Goal: Obtain resource: Download file/media

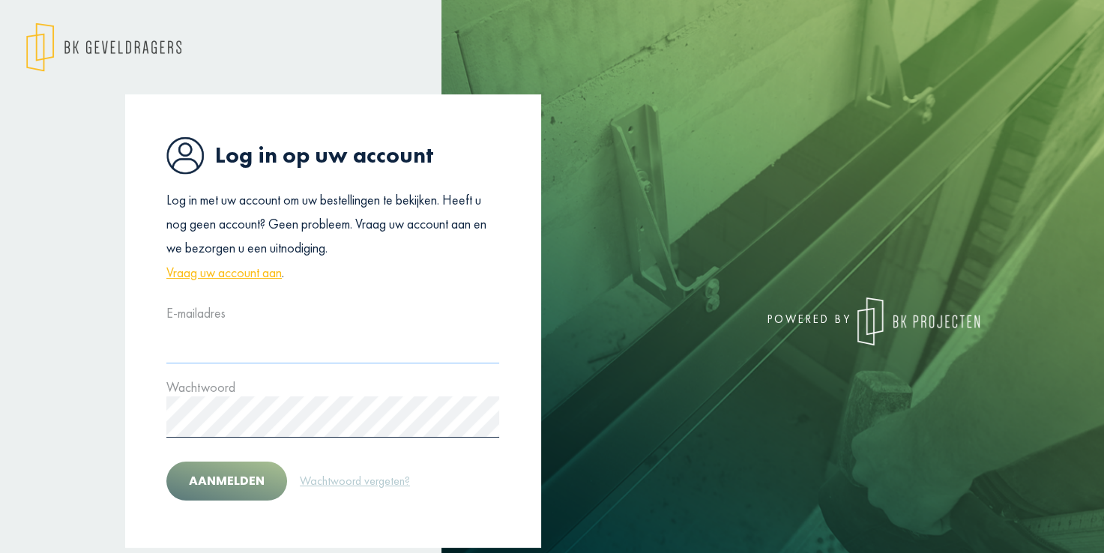
type input "**********"
drag, startPoint x: 241, startPoint y: 478, endPoint x: 253, endPoint y: 477, distance: 12.0
click at [241, 477] on button "Aanmelden" at bounding box center [226, 481] width 121 height 39
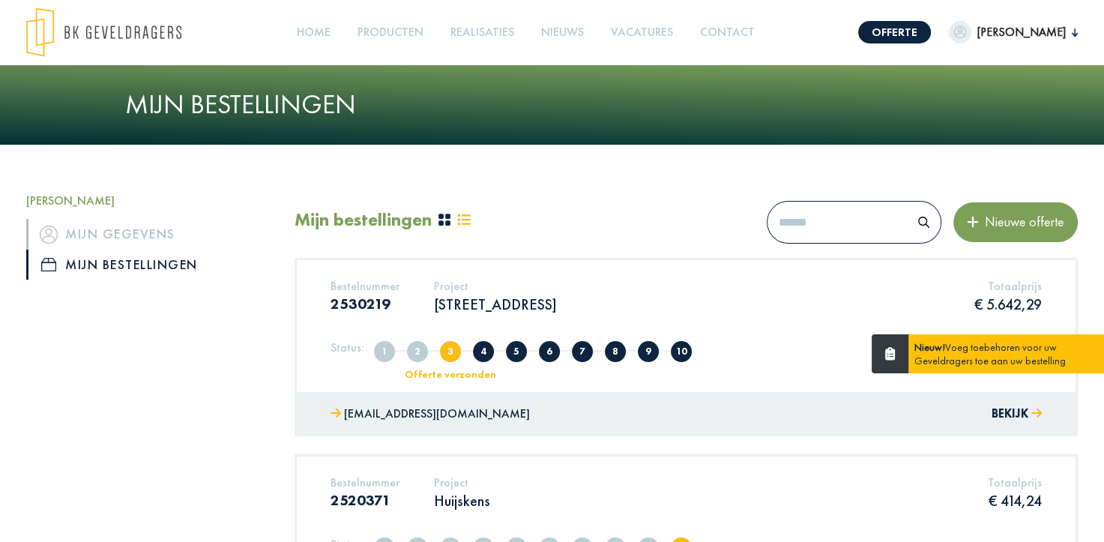
click at [742, 280] on div "Bestelnummer 2530219 Project Antwerpseweg 196 2340 Beerse Totaalprijs € 5.642,29" at bounding box center [686, 302] width 734 height 46
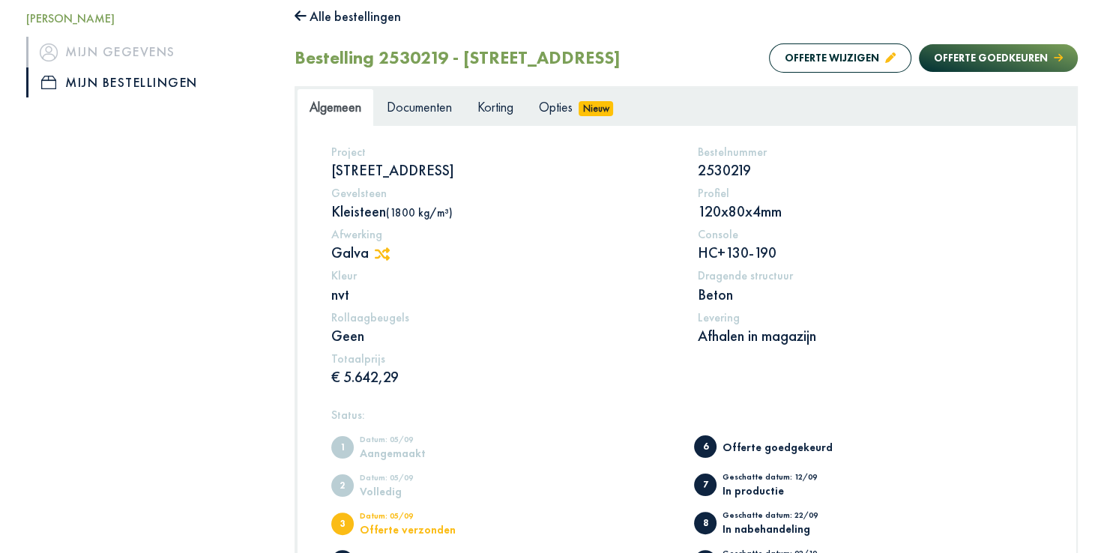
scroll to position [199, 0]
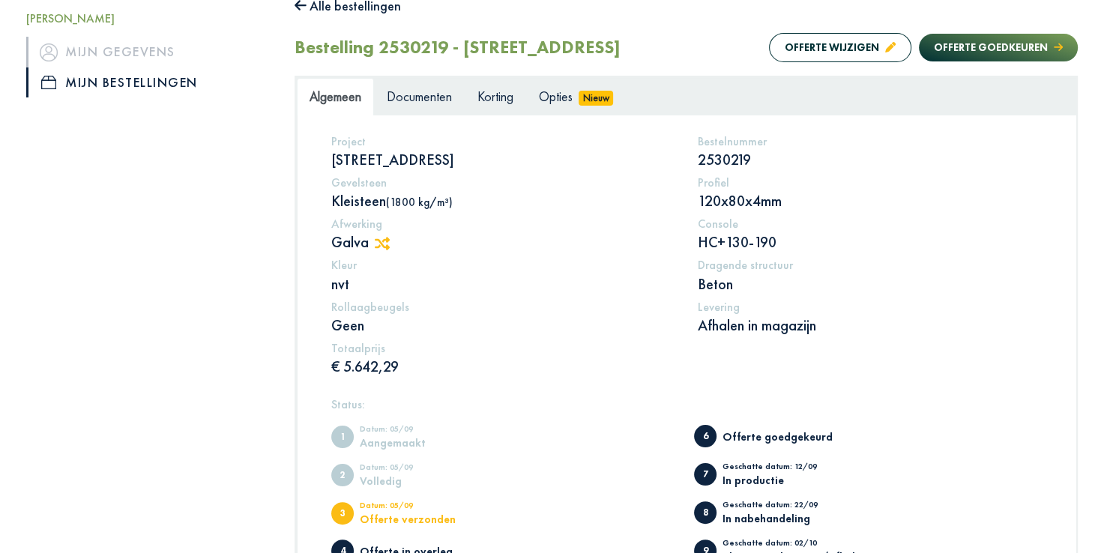
click at [720, 234] on p "HC+130-190" at bounding box center [870, 241] width 344 height 19
click at [759, 246] on p "HC+130-190" at bounding box center [870, 241] width 344 height 19
click at [908, 310] on h5 "Levering" at bounding box center [870, 307] width 344 height 14
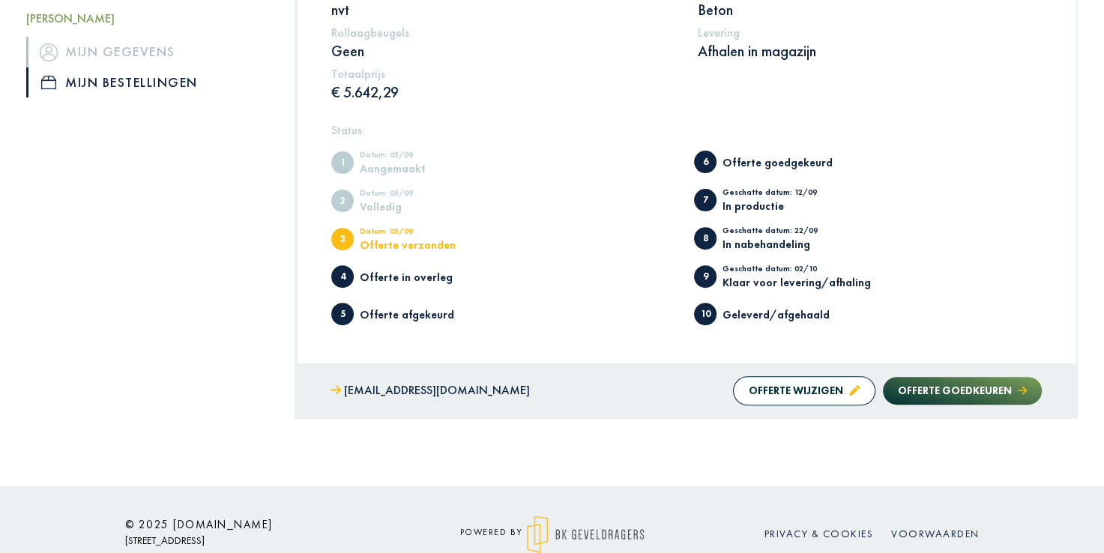
scroll to position [503, 0]
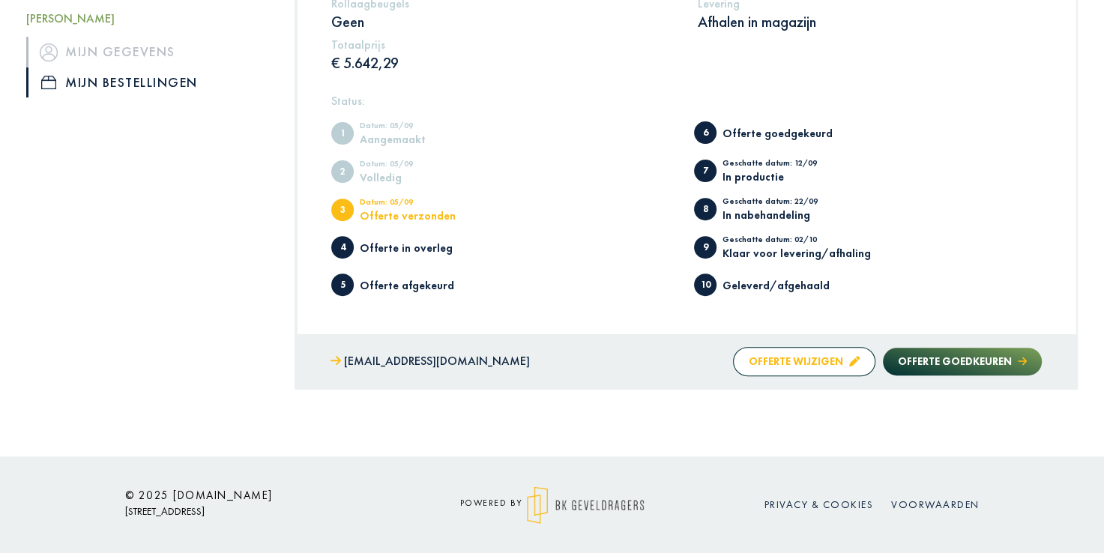
click at [796, 354] on button "Offerte wijzigen" at bounding box center [804, 361] width 142 height 29
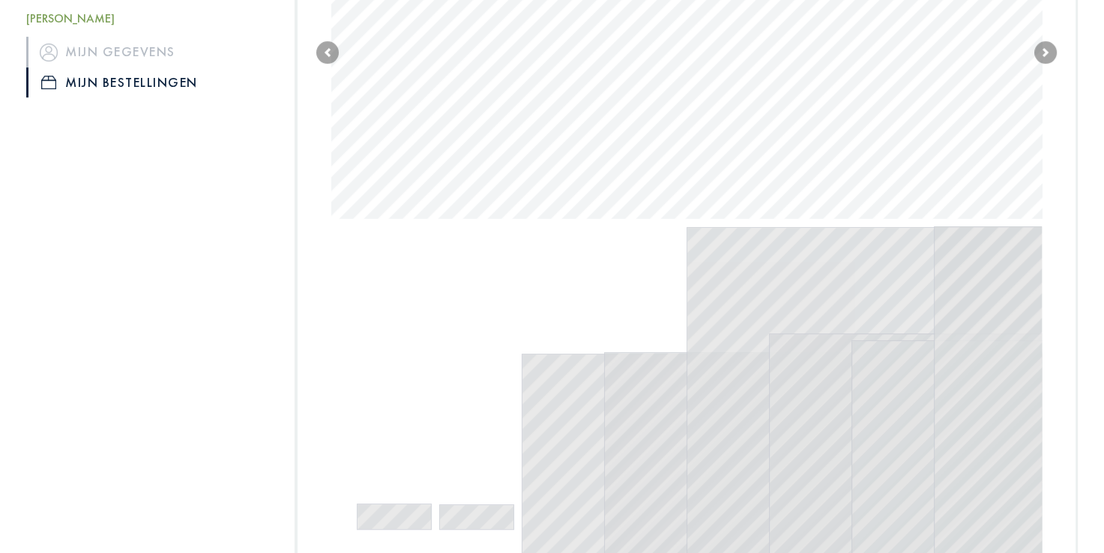
scroll to position [409, 0]
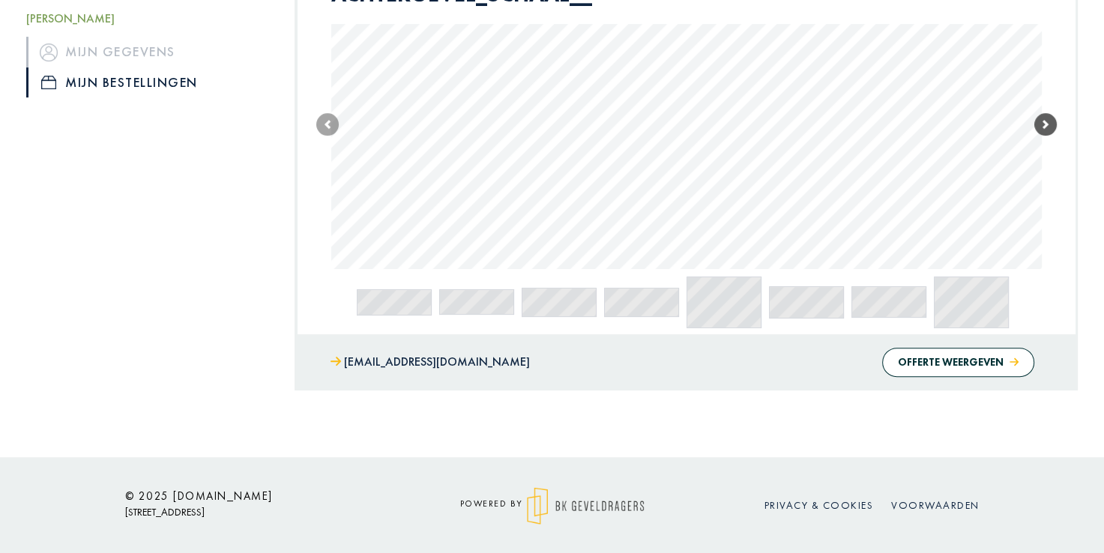
click at [1043, 129] on span at bounding box center [1045, 124] width 22 height 22
click at [1043, 129] on span at bounding box center [1045, 126] width 22 height 22
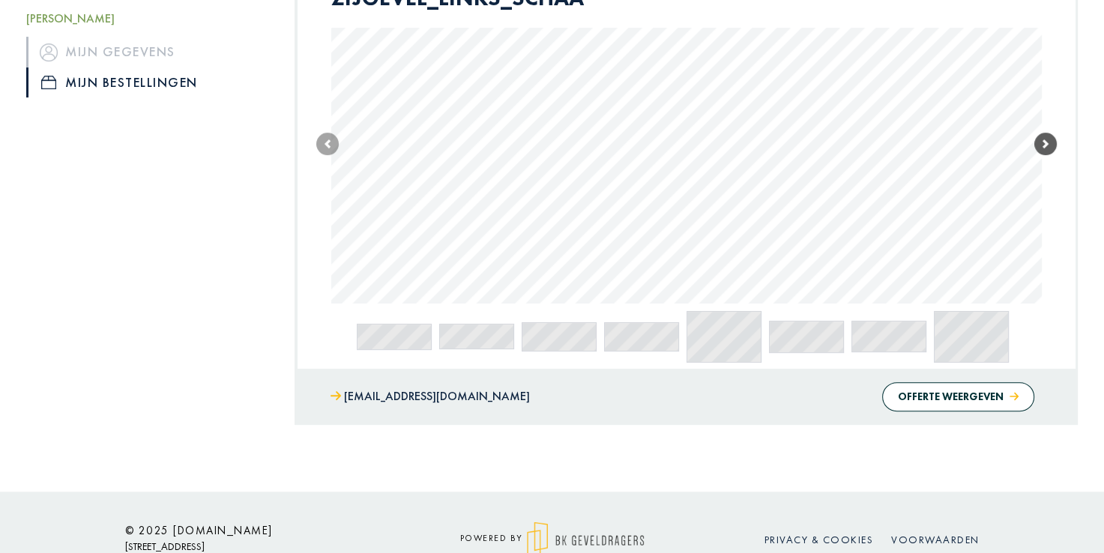
scroll to position [409, 0]
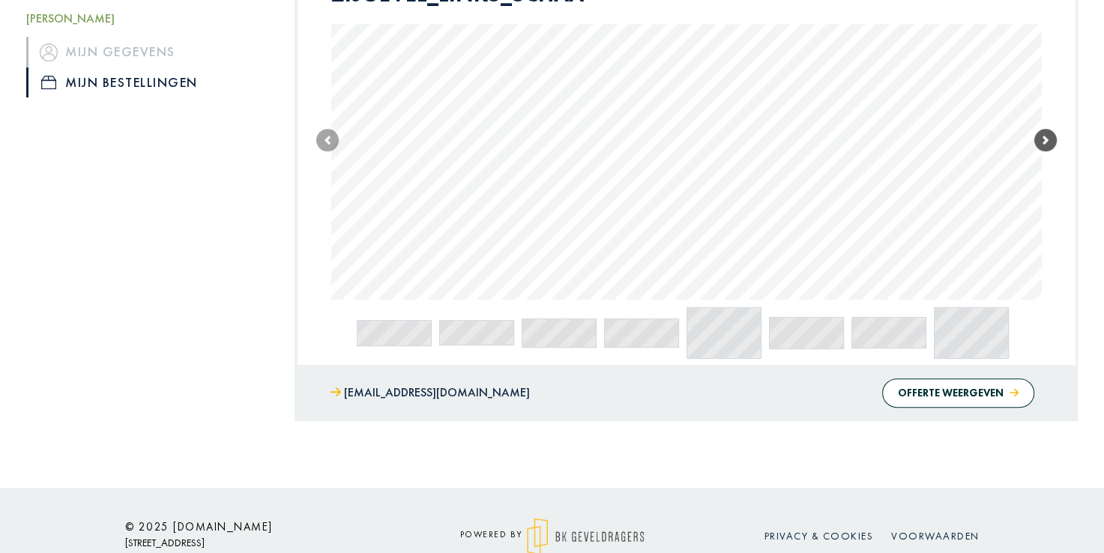
click at [1043, 129] on span at bounding box center [1045, 140] width 22 height 22
click at [1043, 133] on span at bounding box center [1045, 141] width 22 height 22
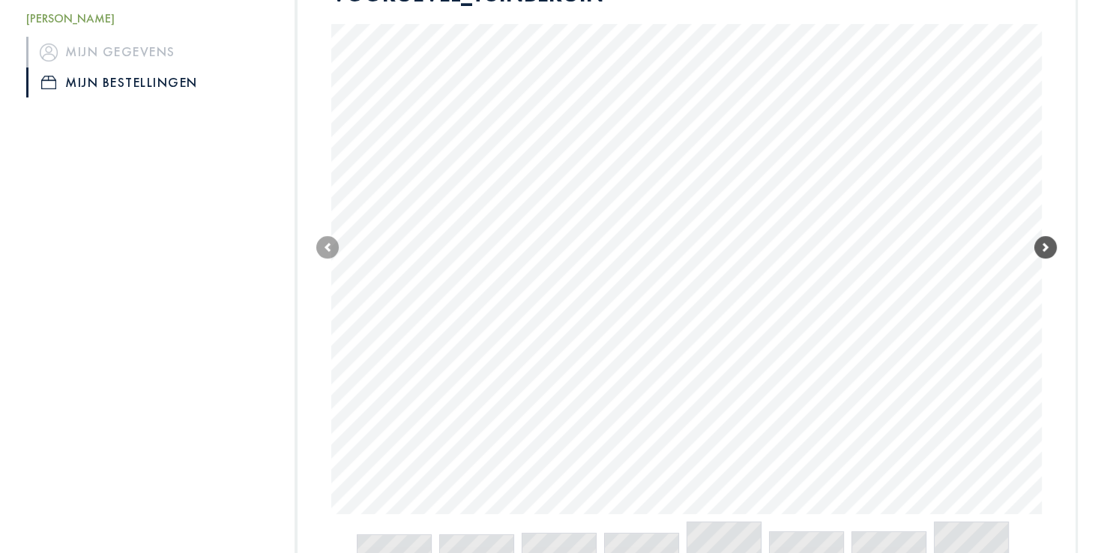
click at [1046, 248] on span at bounding box center [1045, 247] width 22 height 22
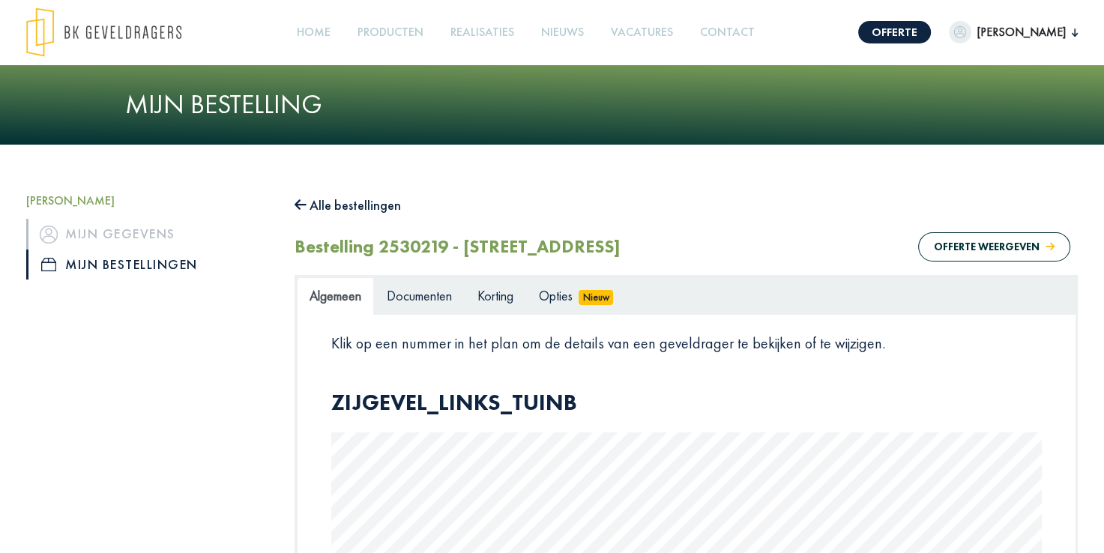
scroll to position [400, 0]
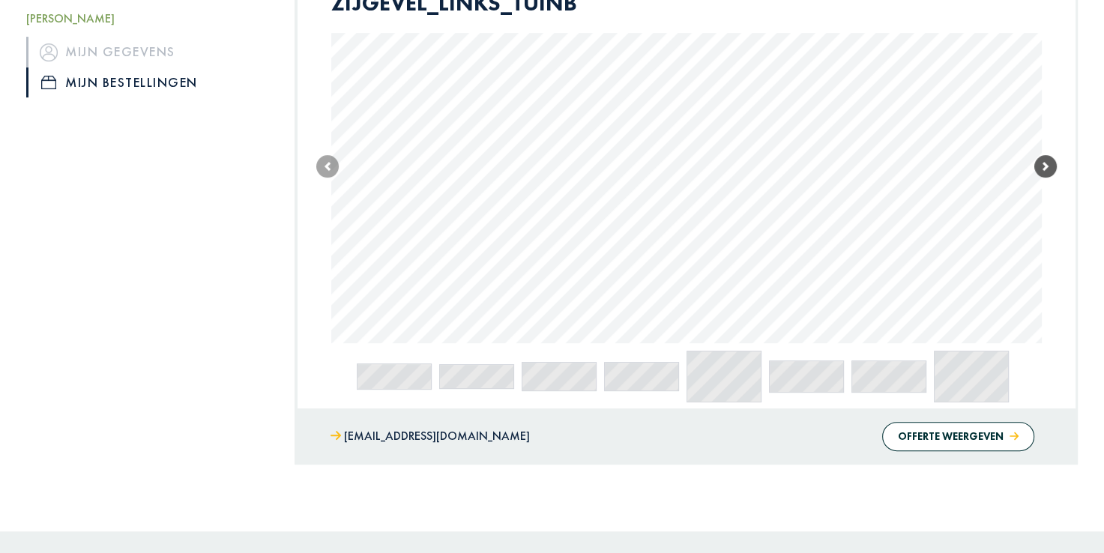
click at [1048, 169] on span at bounding box center [1045, 166] width 22 height 22
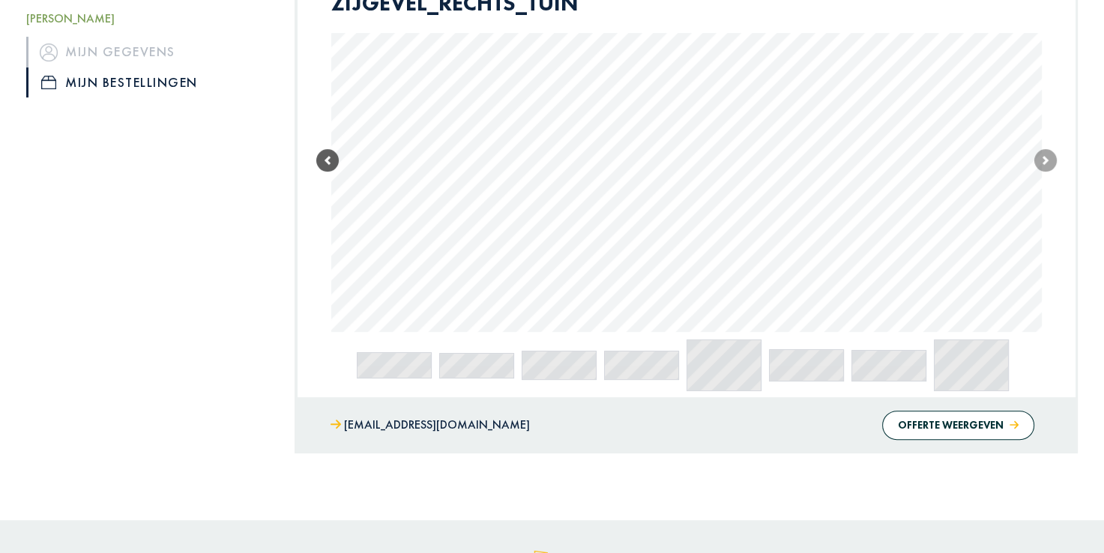
click at [331, 160] on span at bounding box center [327, 160] width 22 height 22
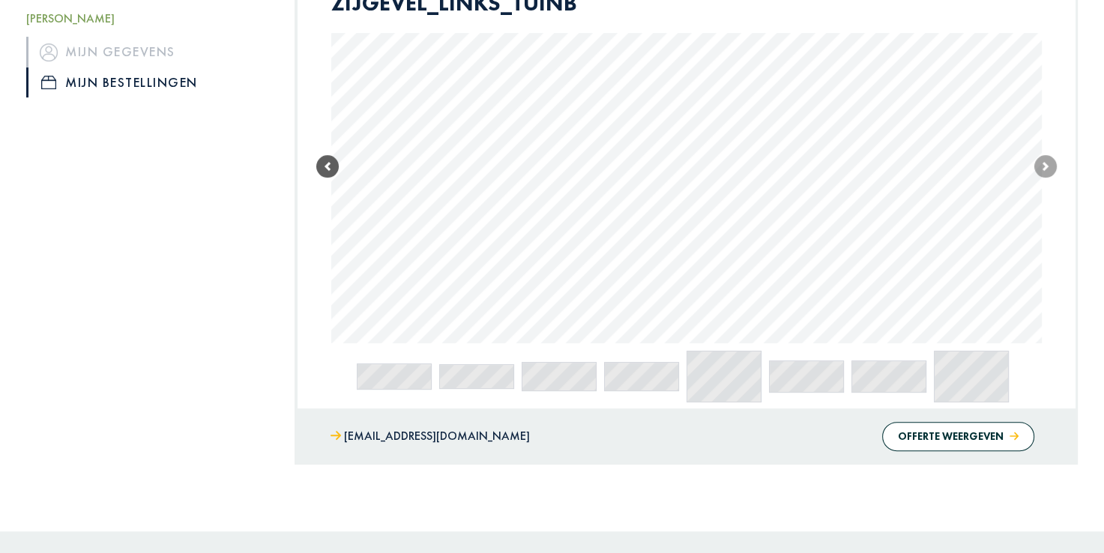
click at [331, 160] on span at bounding box center [327, 166] width 22 height 22
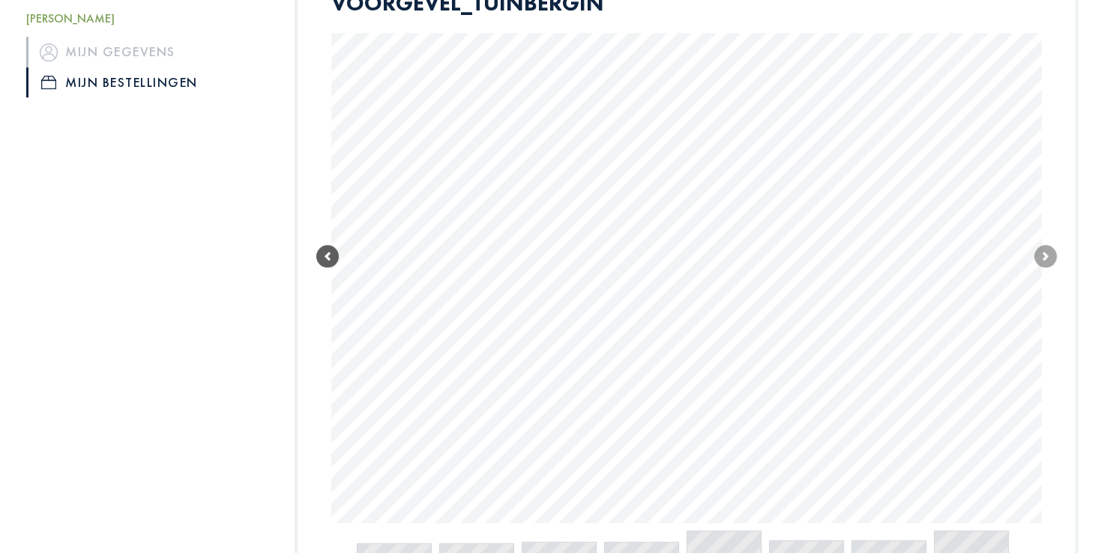
click at [331, 160] on link "Previous" at bounding box center [327, 257] width 22 height 534
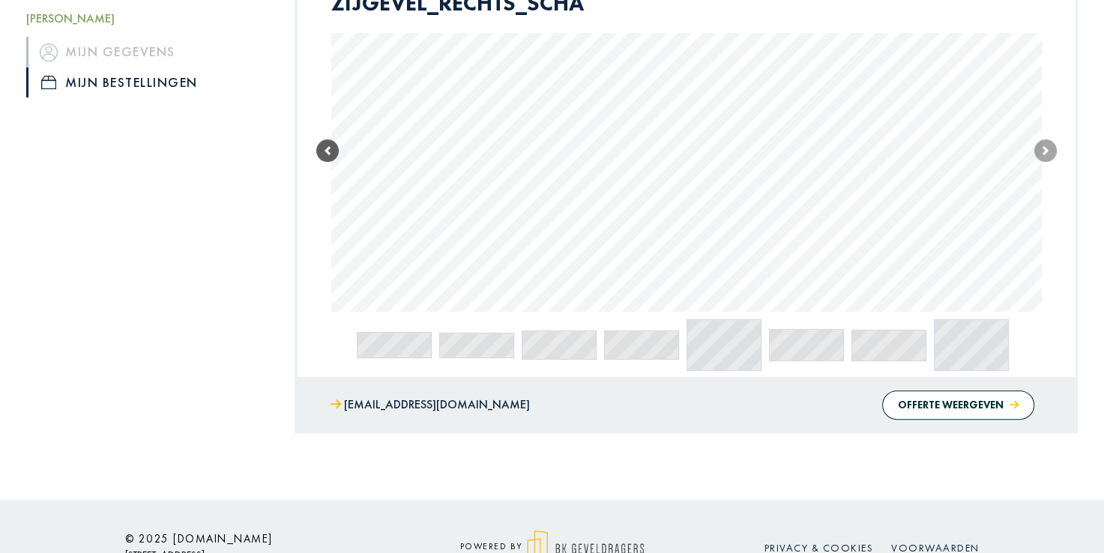
click at [331, 160] on span at bounding box center [327, 150] width 22 height 22
click at [331, 160] on link "Previous" at bounding box center [327, 149] width 22 height 319
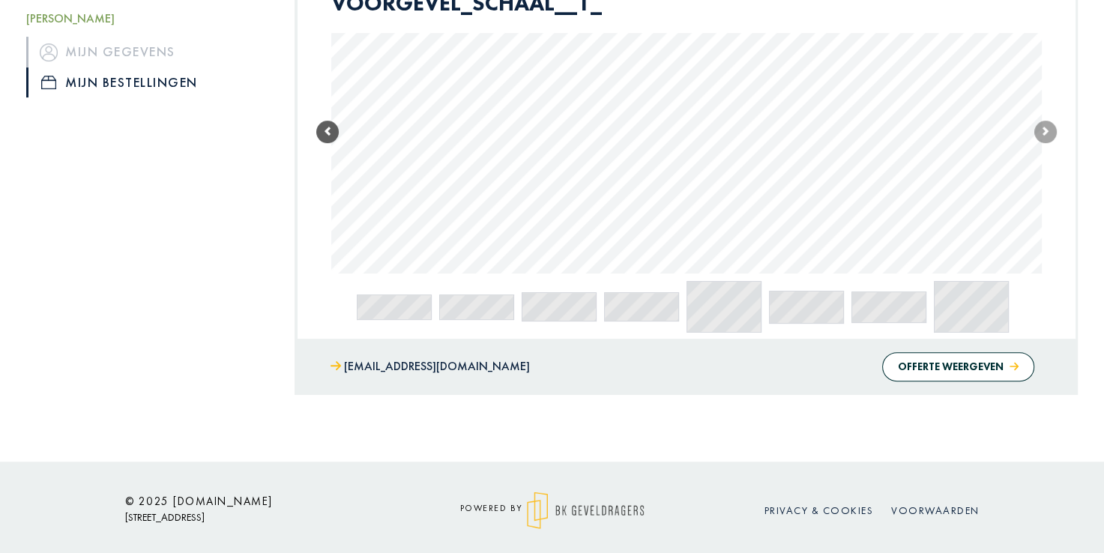
click at [331, 160] on link "Previous" at bounding box center [327, 132] width 22 height 284
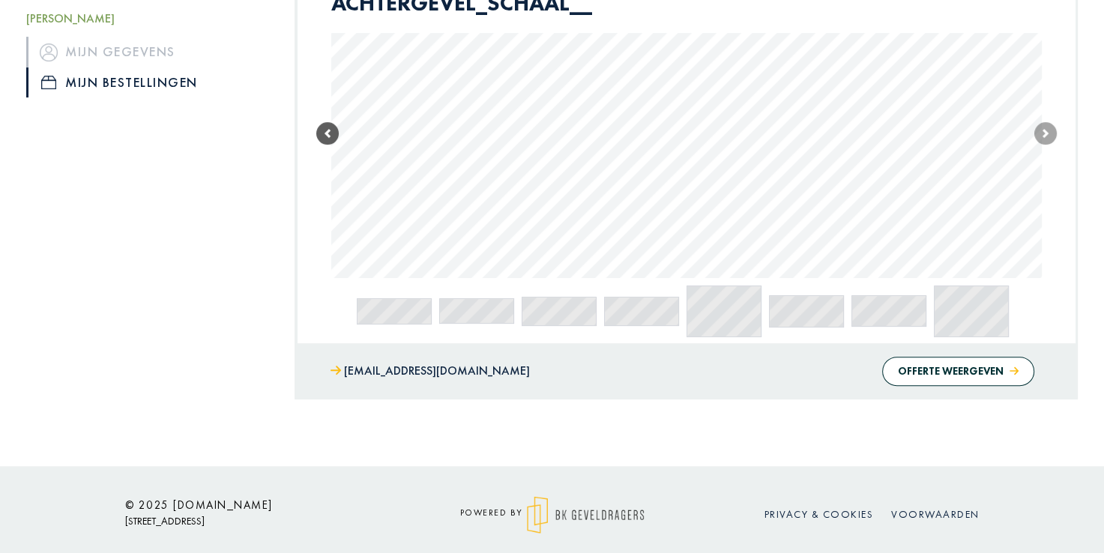
click at [327, 136] on span at bounding box center [327, 133] width 22 height 22
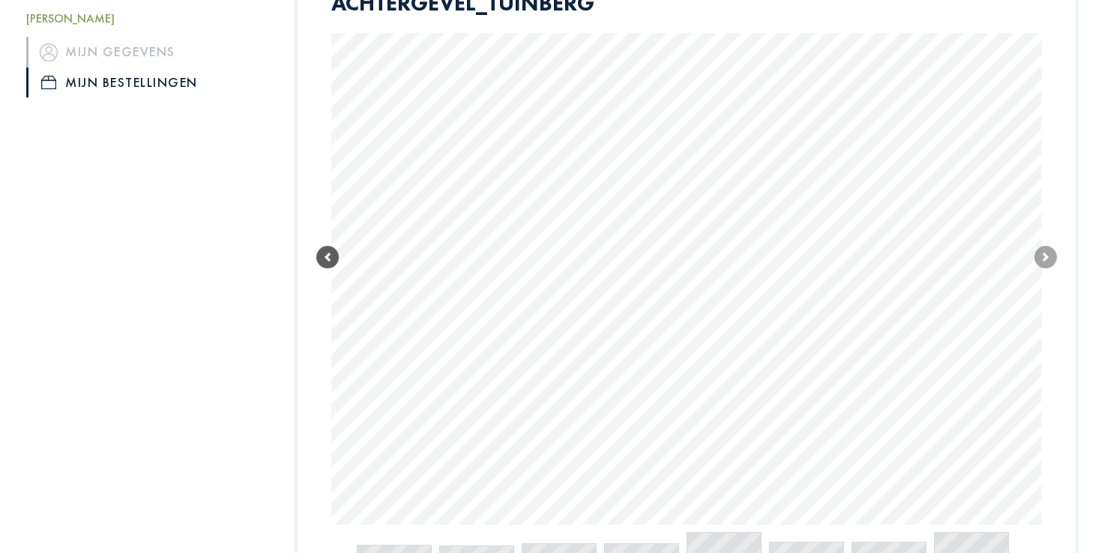
click at [324, 258] on span at bounding box center [327, 257] width 22 height 22
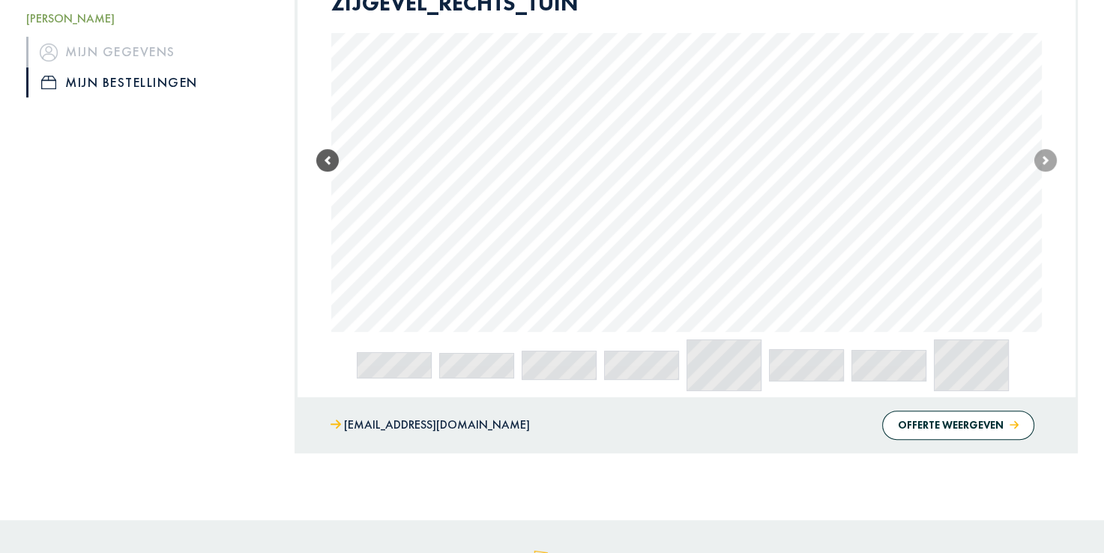
click at [324, 258] on link "Previous" at bounding box center [327, 161] width 22 height 343
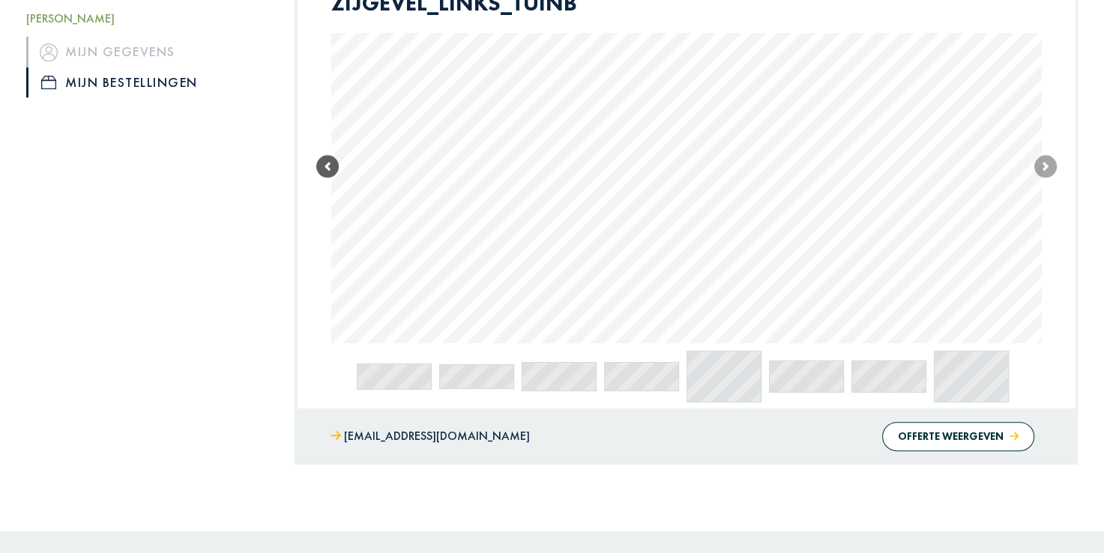
click at [329, 174] on span at bounding box center [327, 166] width 22 height 22
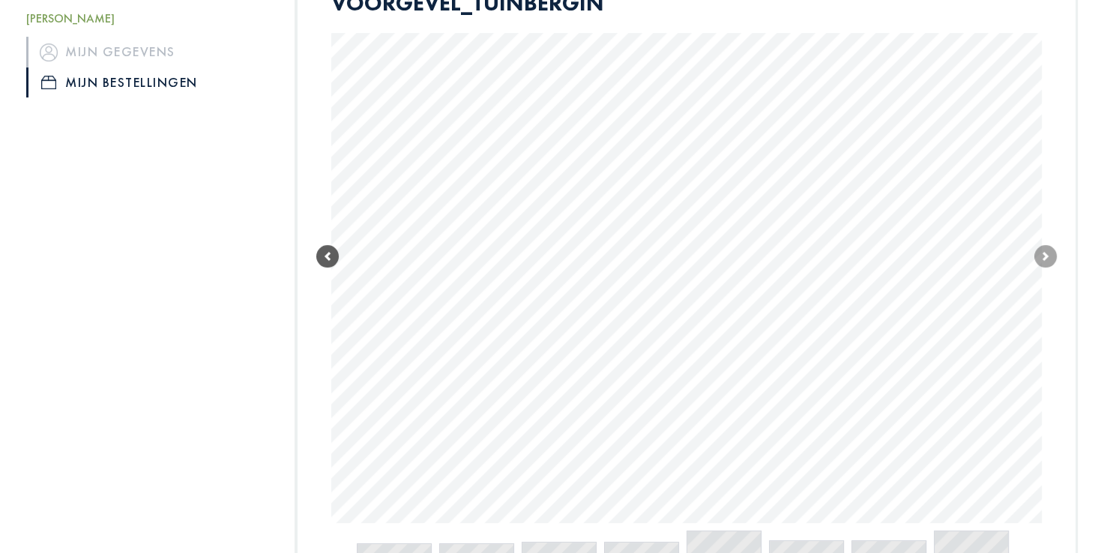
click at [329, 174] on link "Previous" at bounding box center [327, 257] width 22 height 534
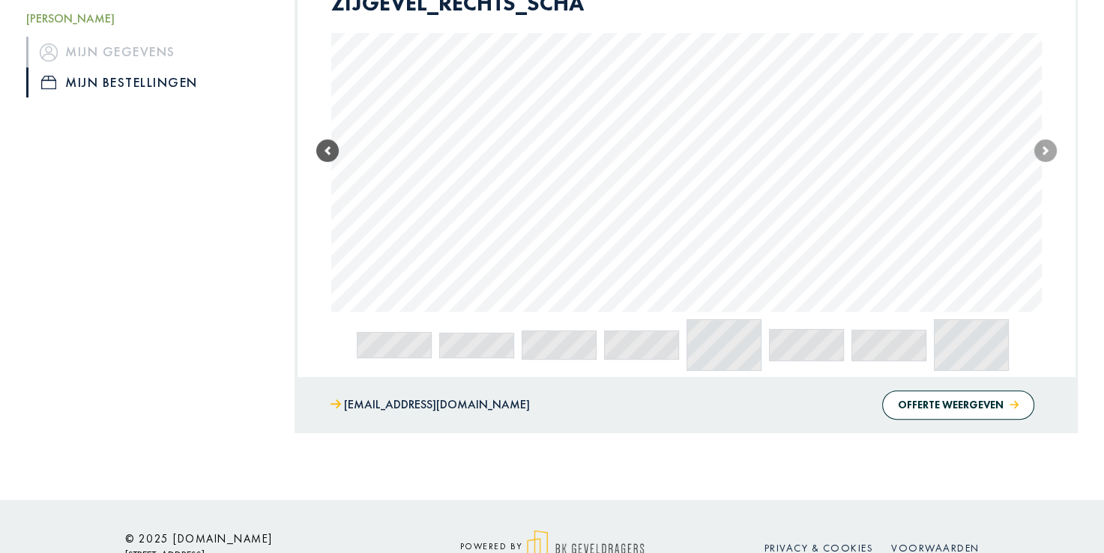
click at [330, 154] on span at bounding box center [327, 150] width 22 height 22
click at [330, 154] on span at bounding box center [327, 149] width 22 height 22
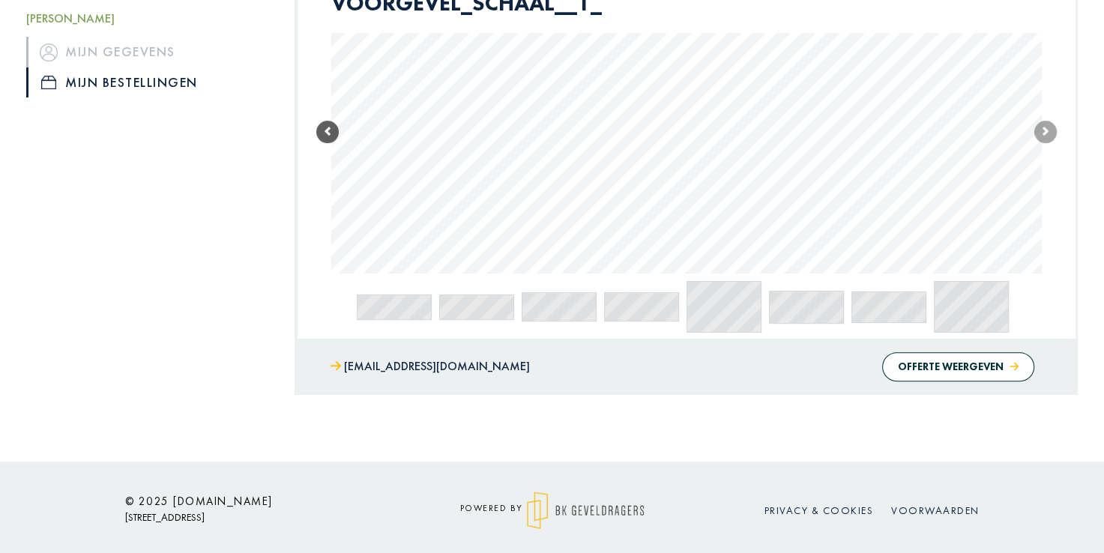
click at [330, 154] on link "Previous" at bounding box center [327, 132] width 22 height 284
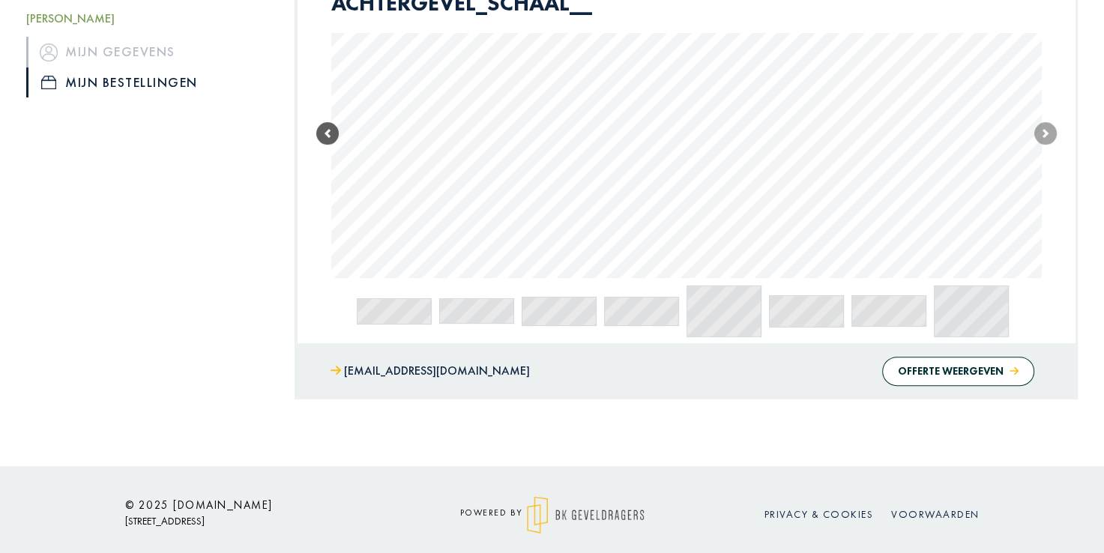
click at [330, 138] on span at bounding box center [327, 133] width 22 height 22
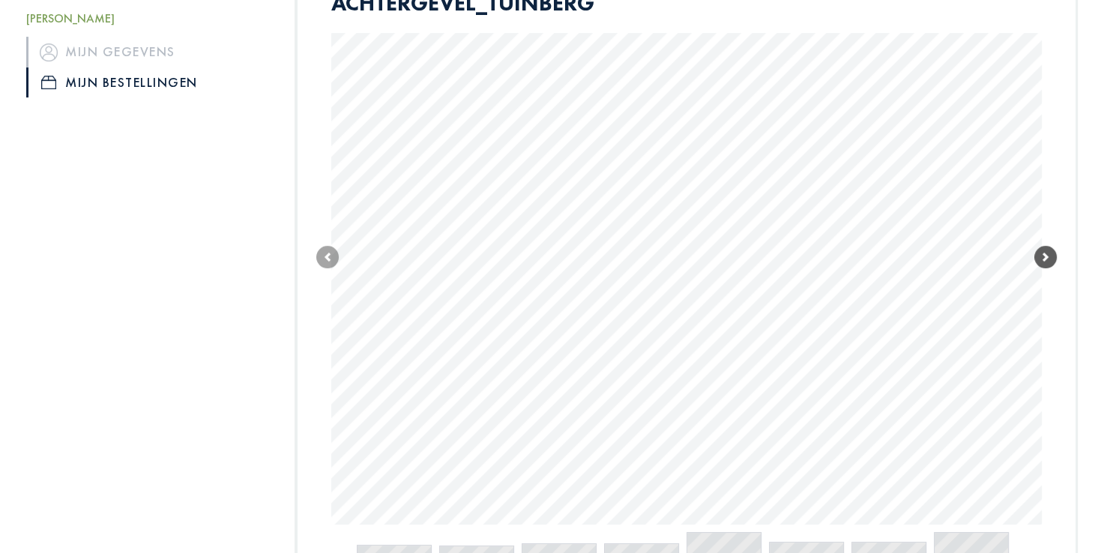
click at [1043, 253] on span at bounding box center [1045, 257] width 22 height 22
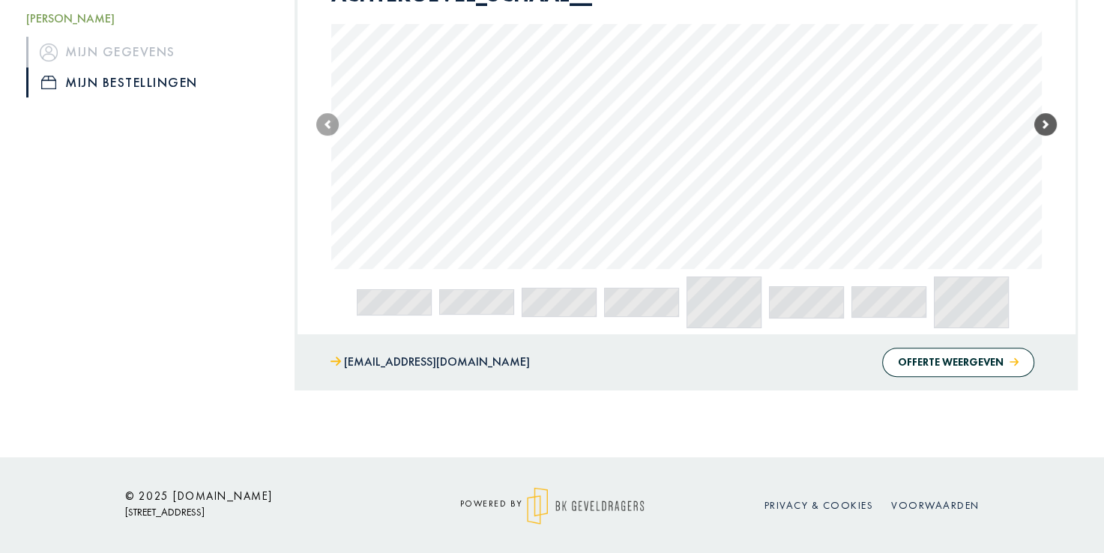
scroll to position [0, 0]
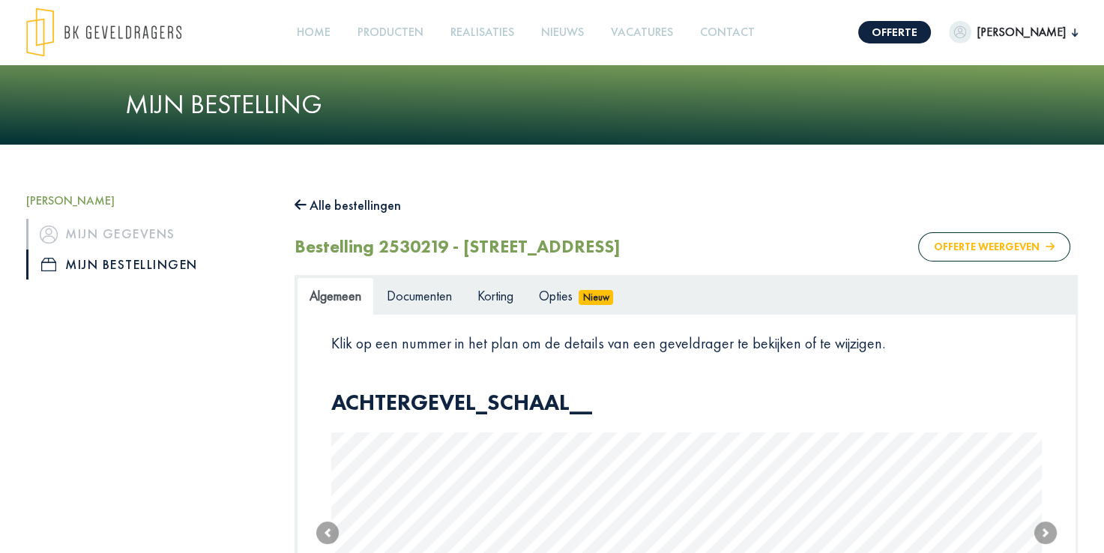
click at [1012, 240] on button "Offerte weergeven" at bounding box center [994, 246] width 152 height 29
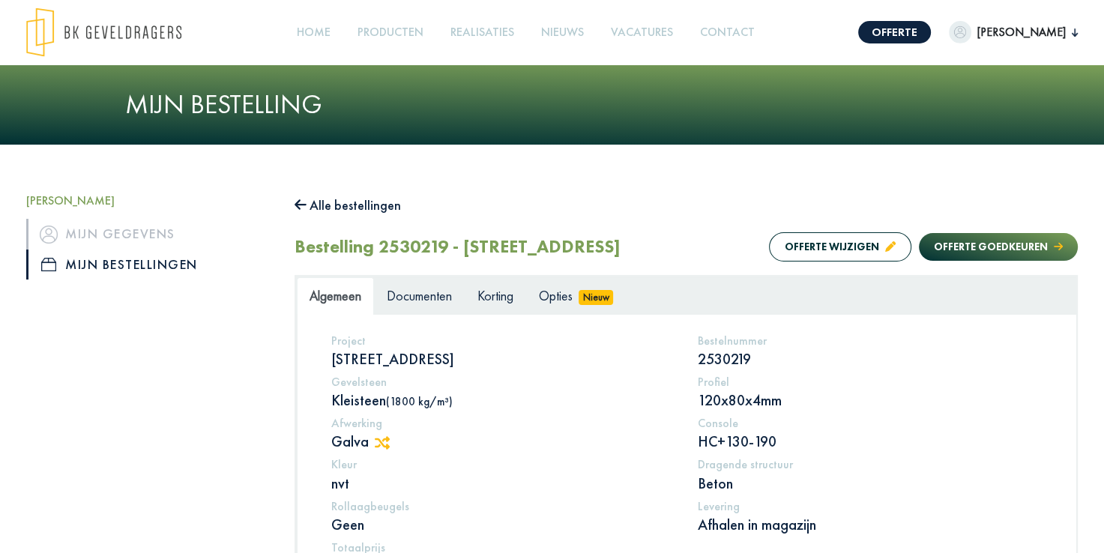
click at [177, 268] on link "Mijn bestellingen" at bounding box center [149, 265] width 246 height 30
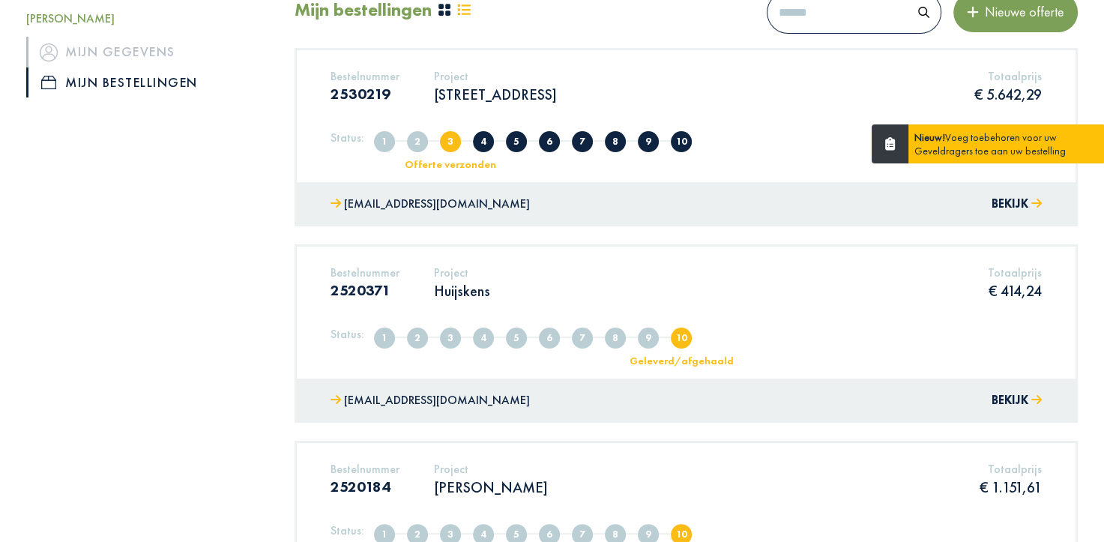
scroll to position [199, 0]
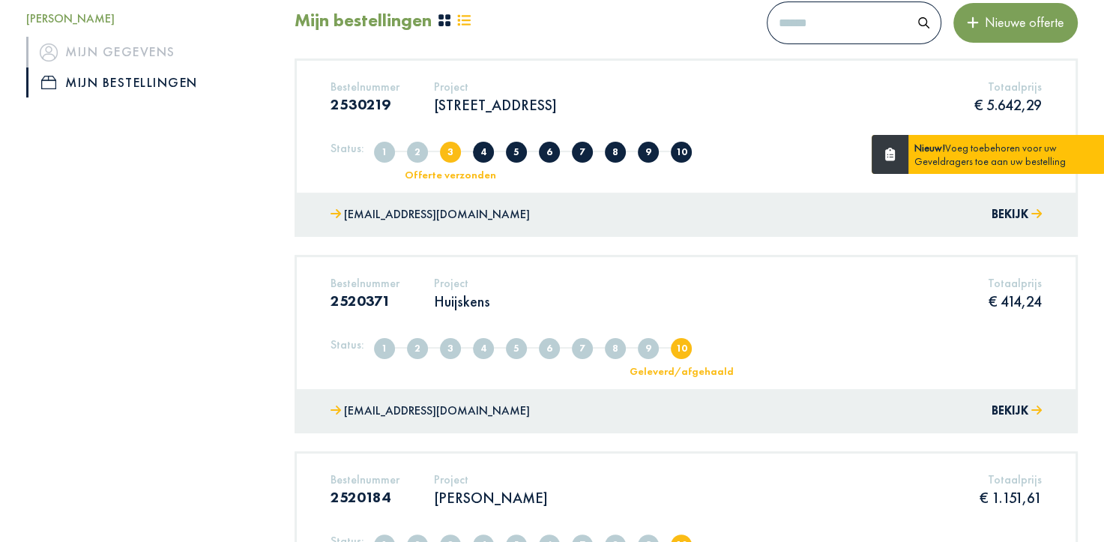
click at [600, 122] on div "Bestelnummer 2530219 Project Antwerpseweg 196 2340 Beerse Totaalprijs € 5.642,29" at bounding box center [686, 102] width 734 height 46
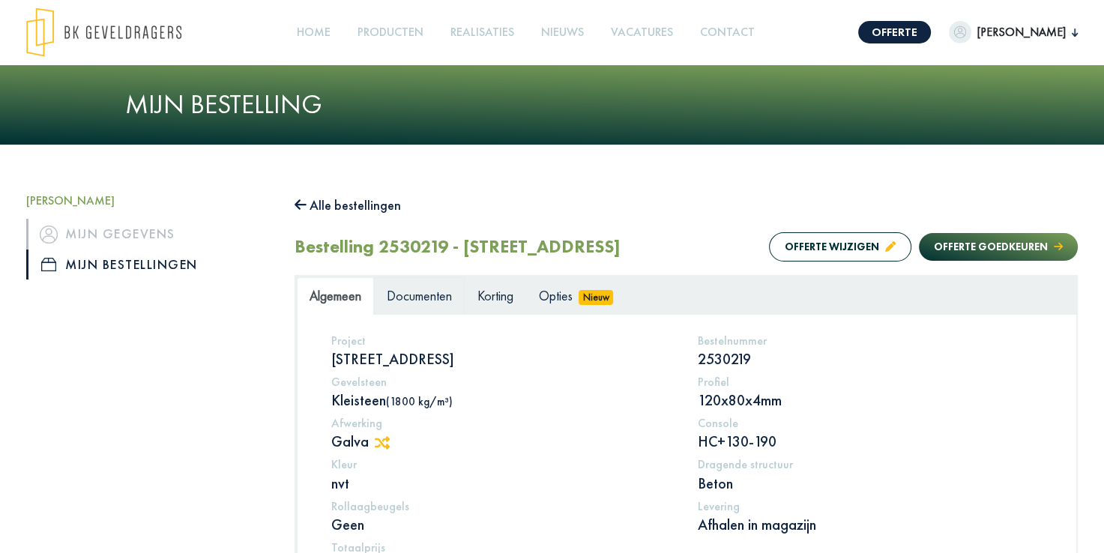
click at [427, 301] on span "Documenten" at bounding box center [419, 295] width 65 height 17
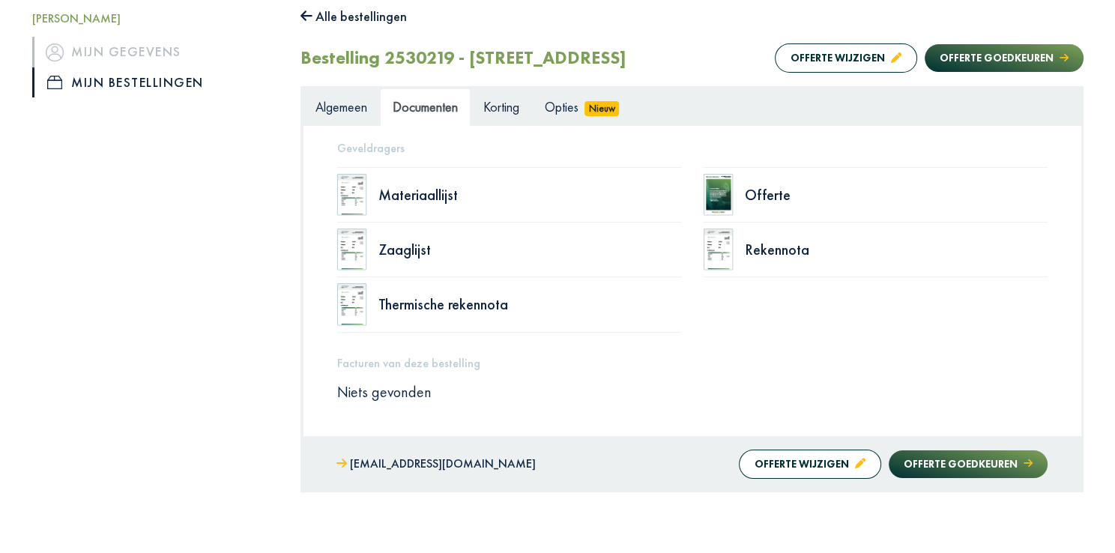
scroll to position [199, 0]
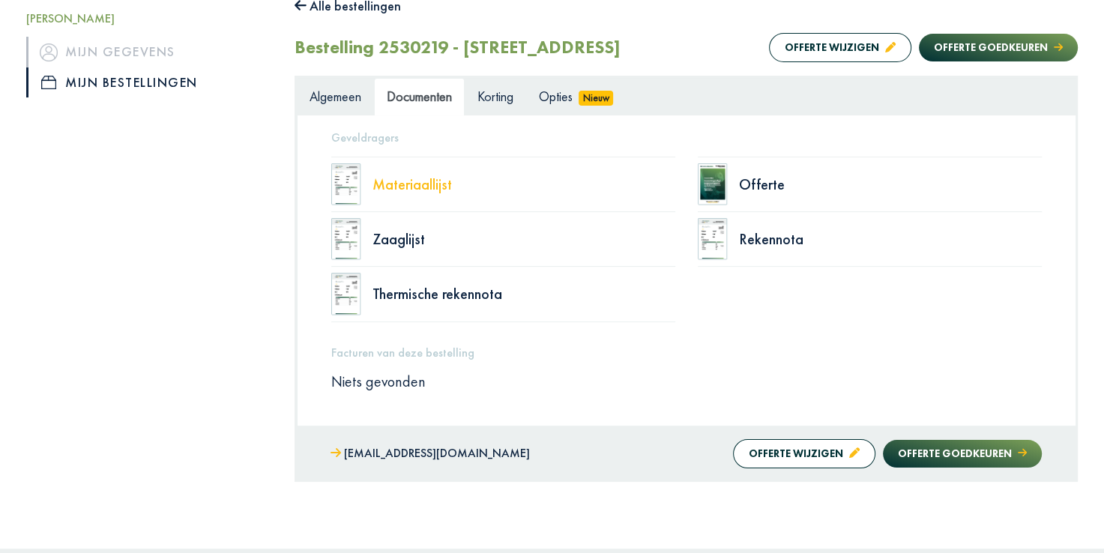
click at [418, 188] on div "Materiaallijst" at bounding box center [524, 184] width 303 height 15
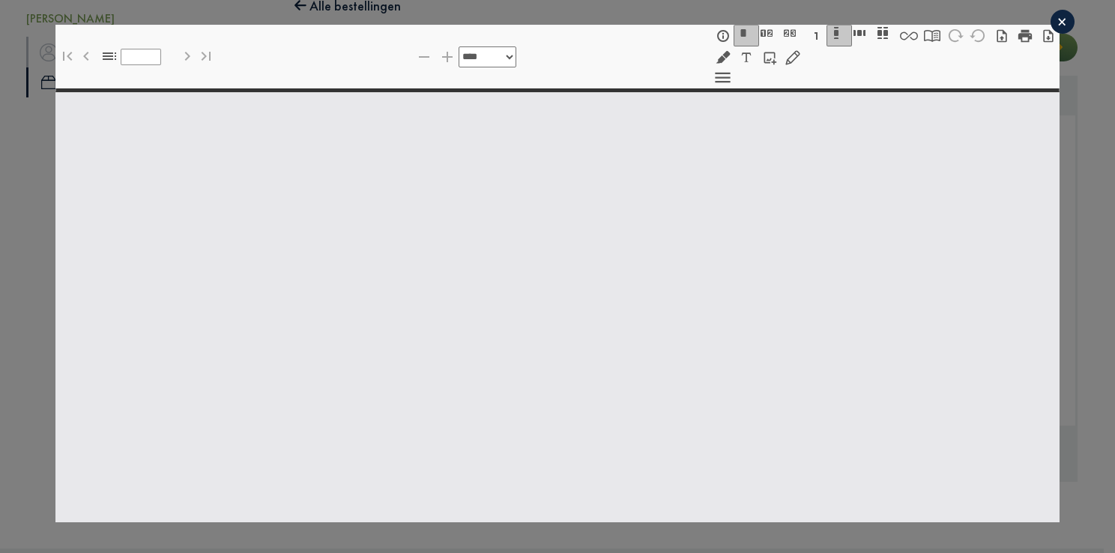
select select "******"
type input "*"
select select "****"
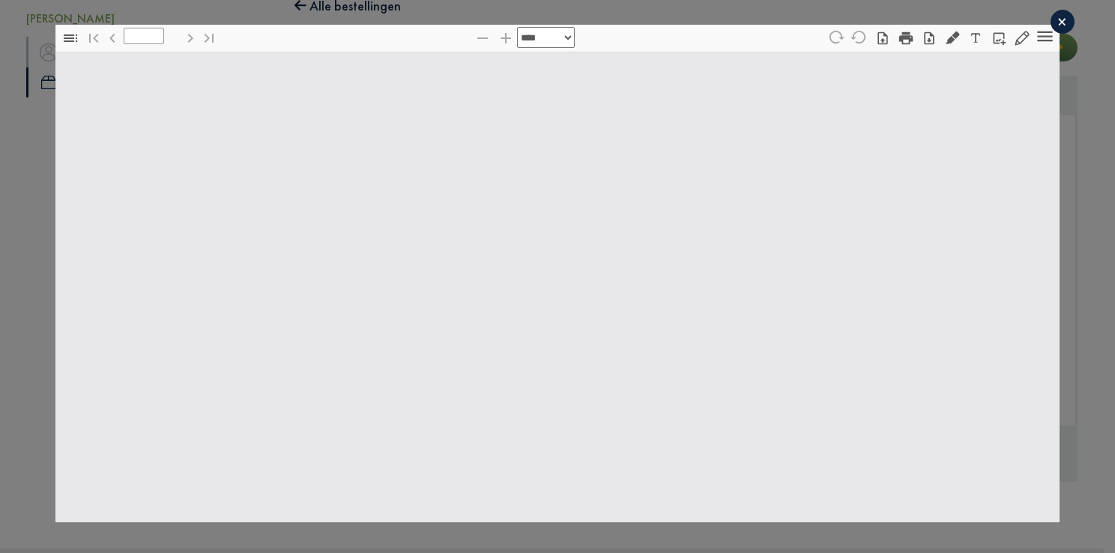
type input "*"
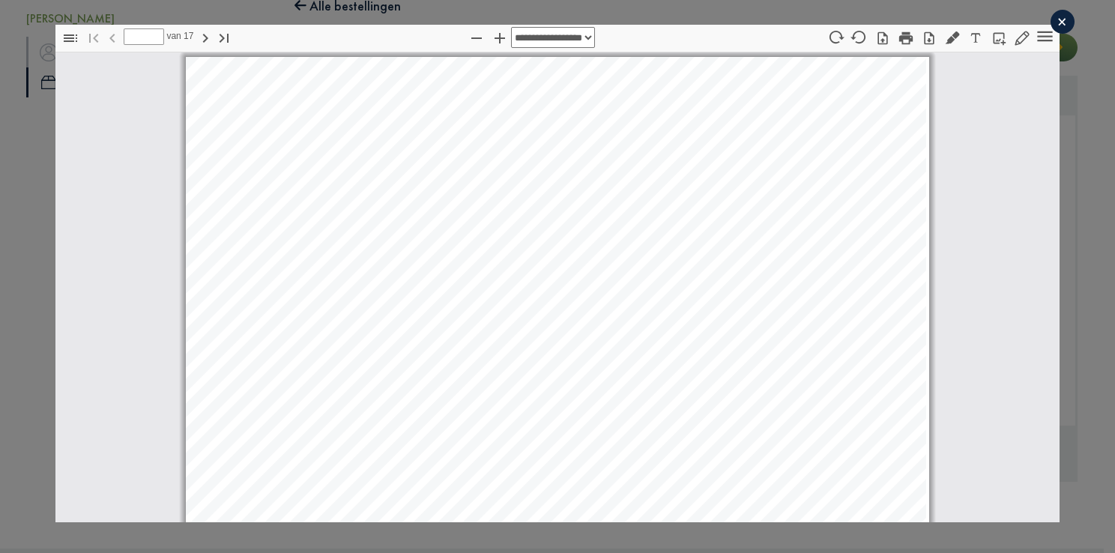
scroll to position [7, 0]
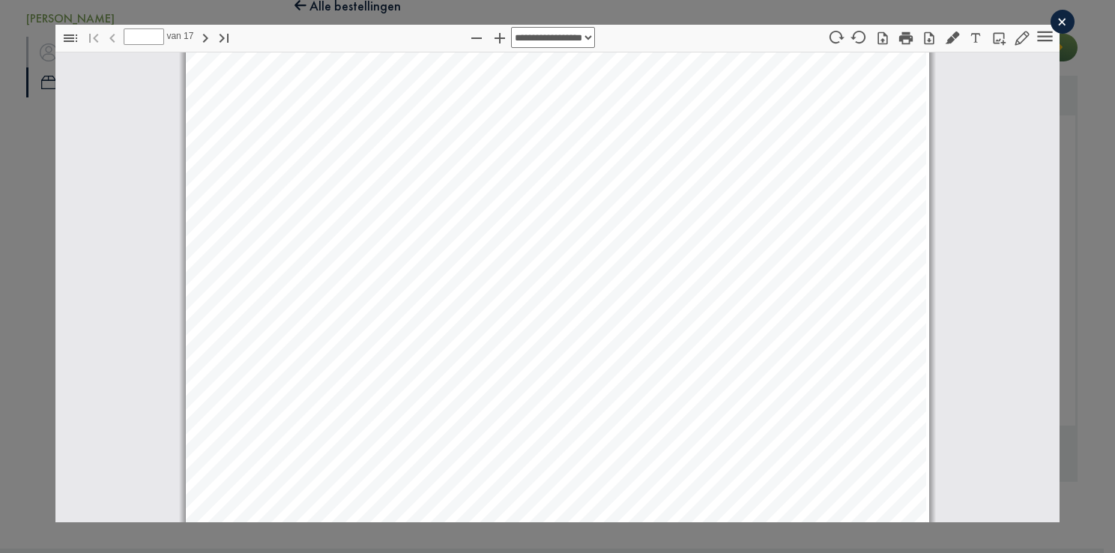
select select "****"
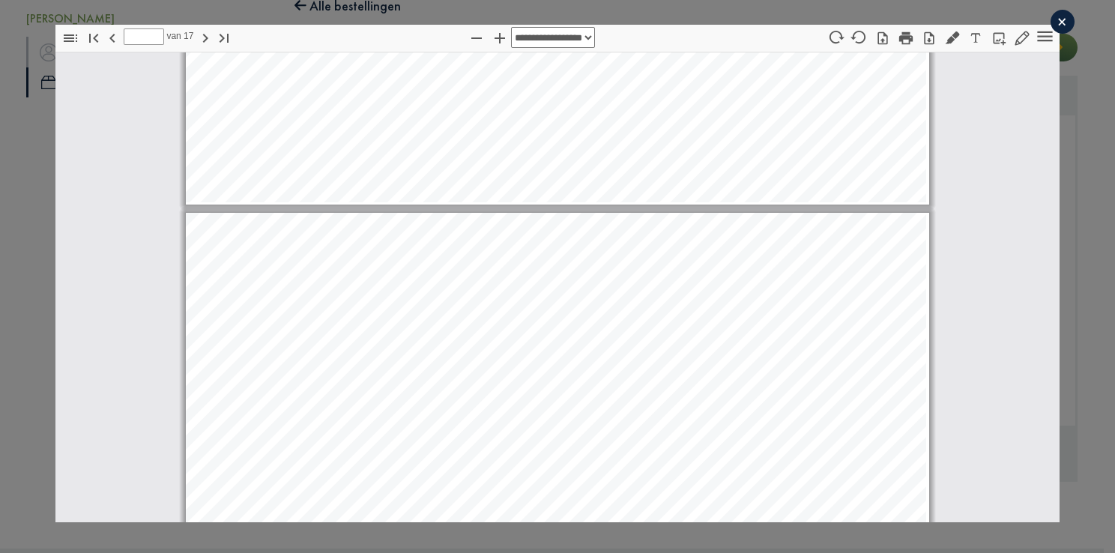
scroll to position [6404, 0]
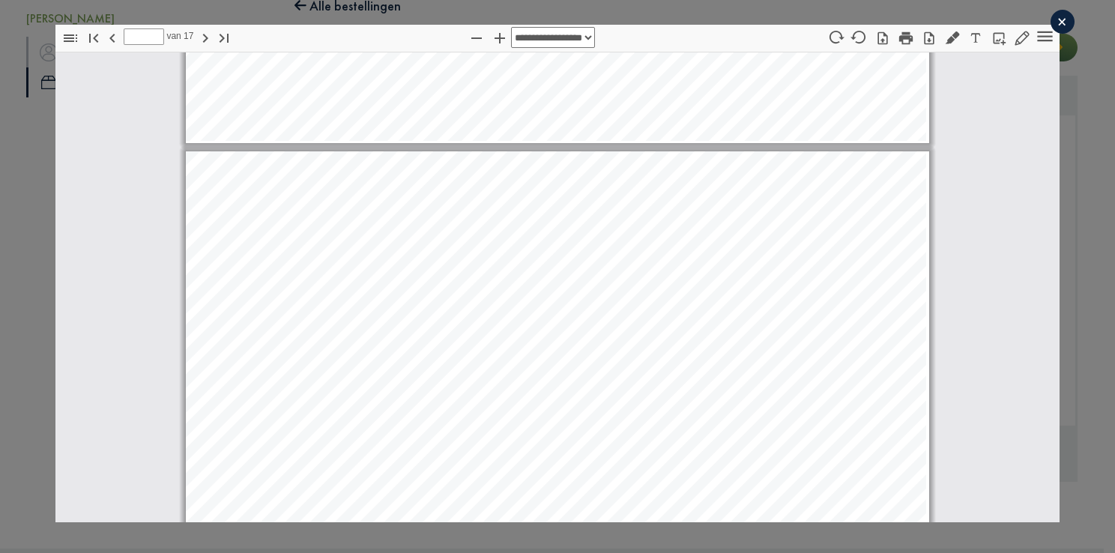
type input "*"
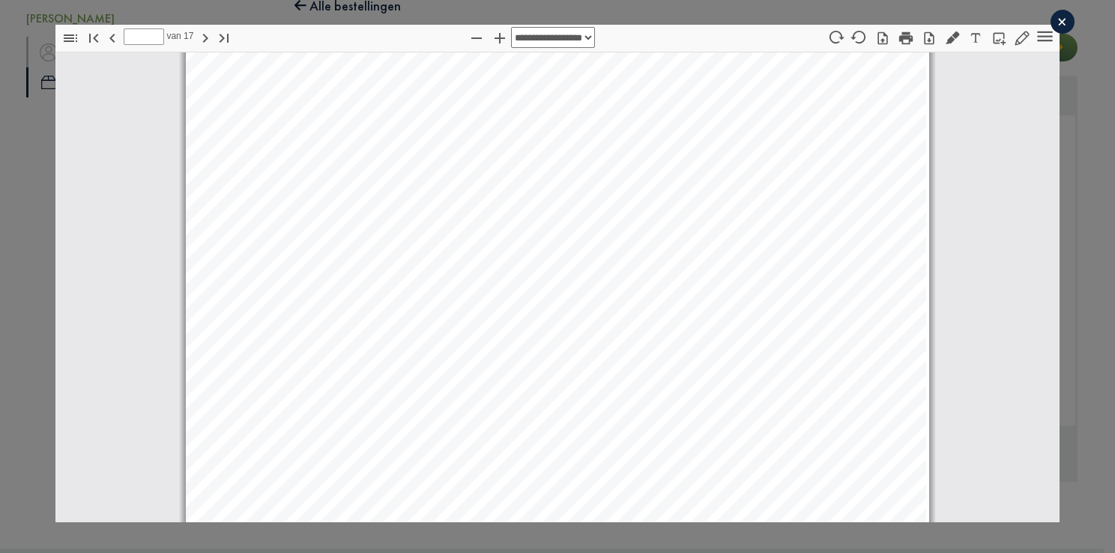
scroll to position [4405, 0]
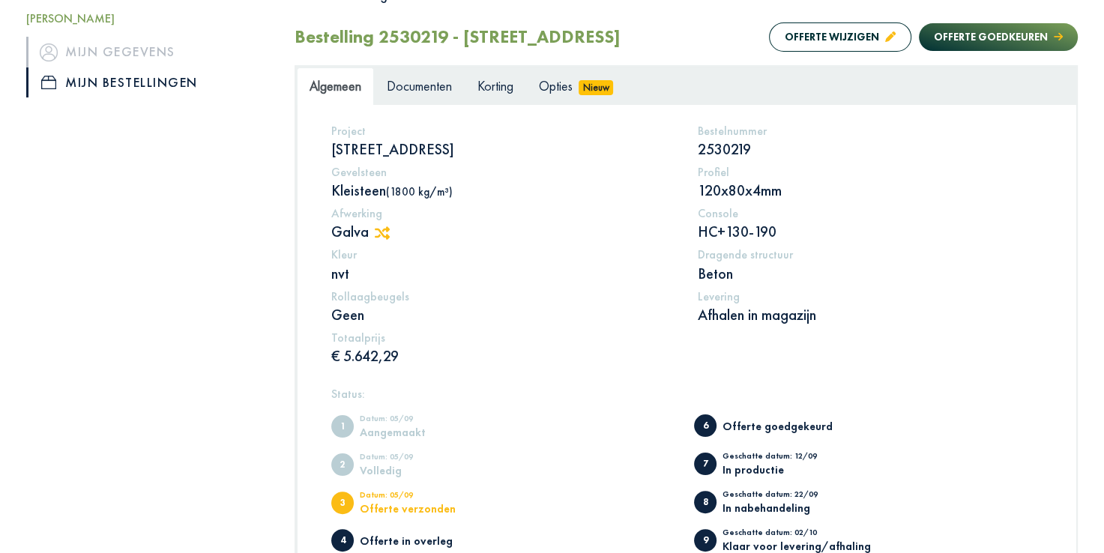
scroll to position [199, 0]
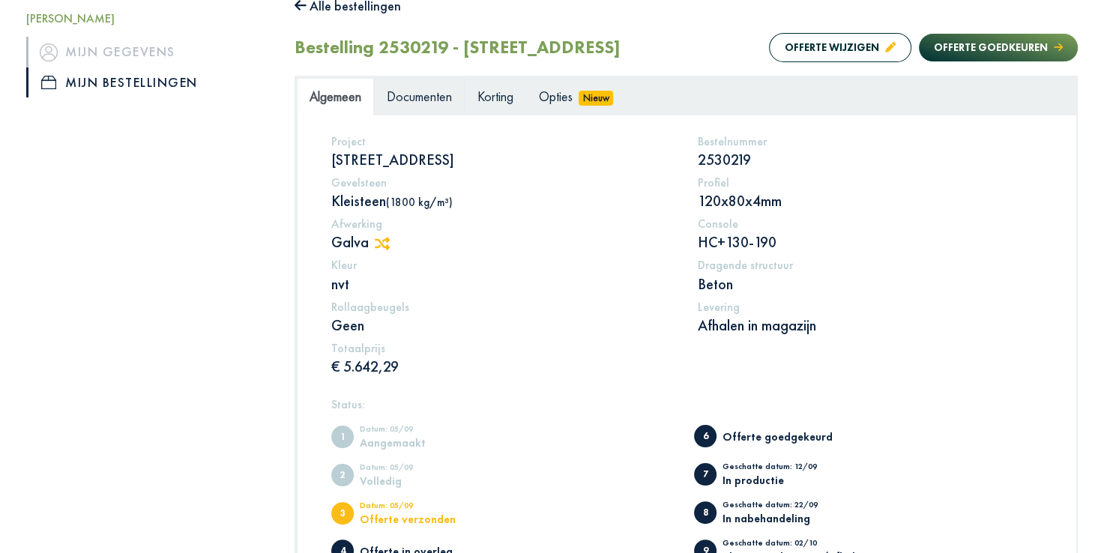
click at [434, 99] on span "Documenten" at bounding box center [419, 96] width 65 height 17
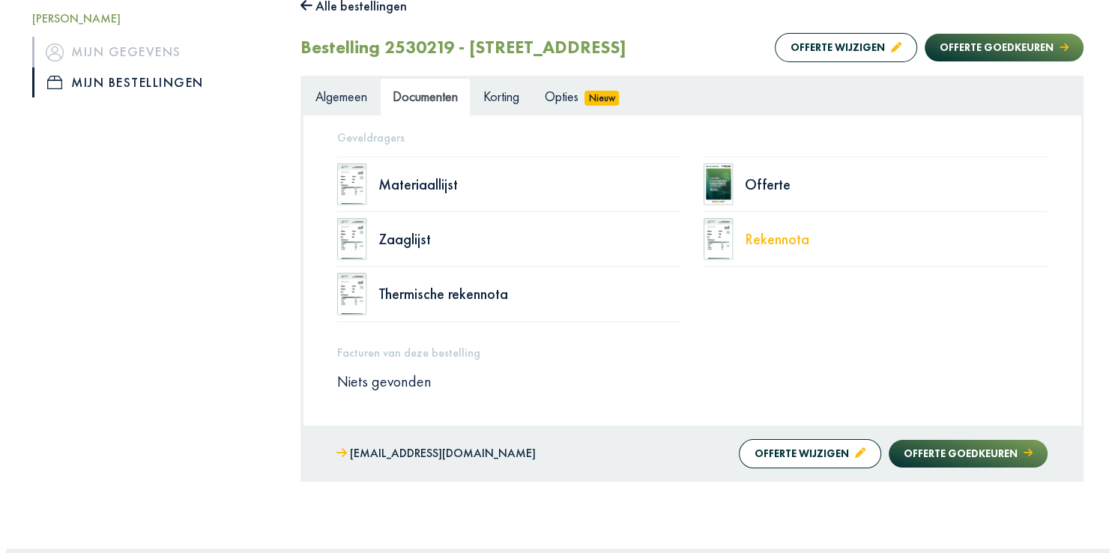
scroll to position [290, 0]
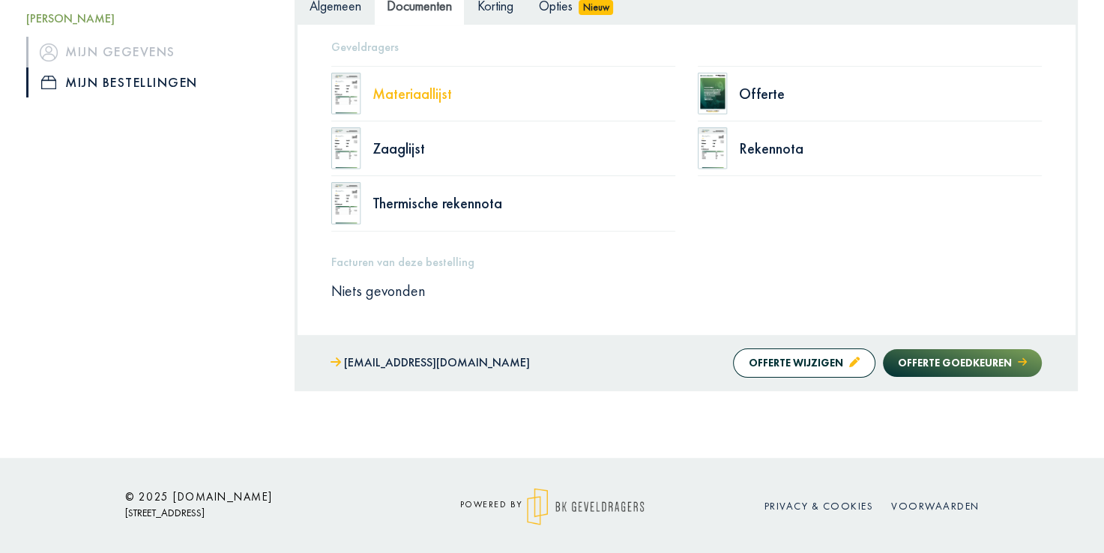
click at [403, 95] on div "Materiaallijst" at bounding box center [524, 93] width 303 height 15
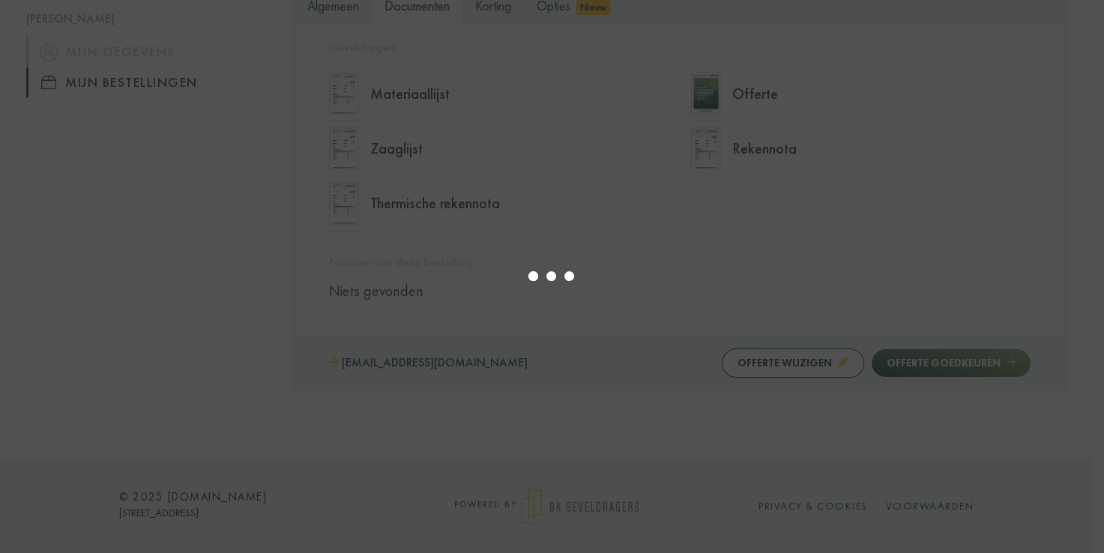
select select "******"
type input "*"
select select "****"
type input "*"
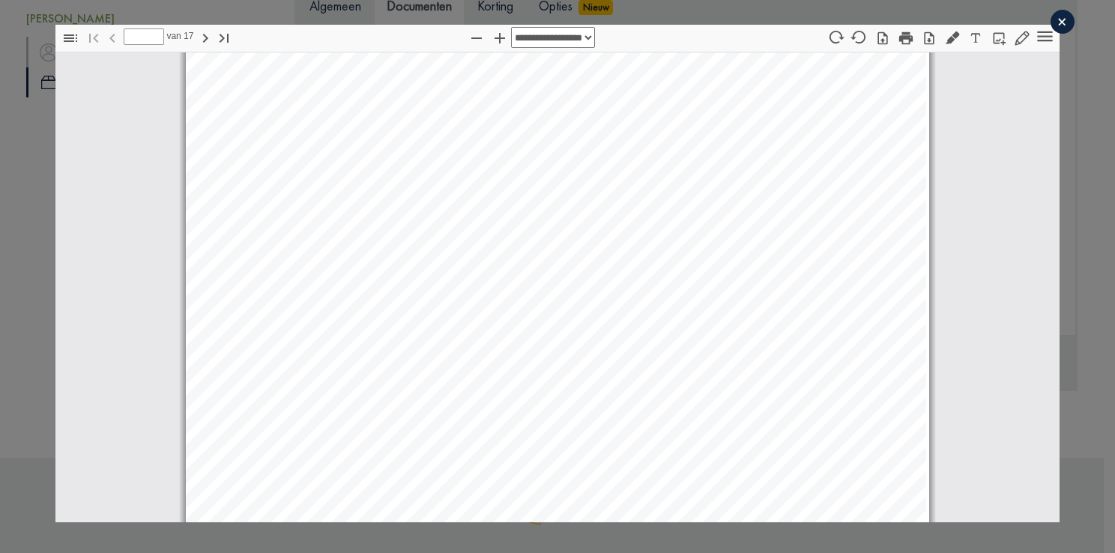
select select "****"
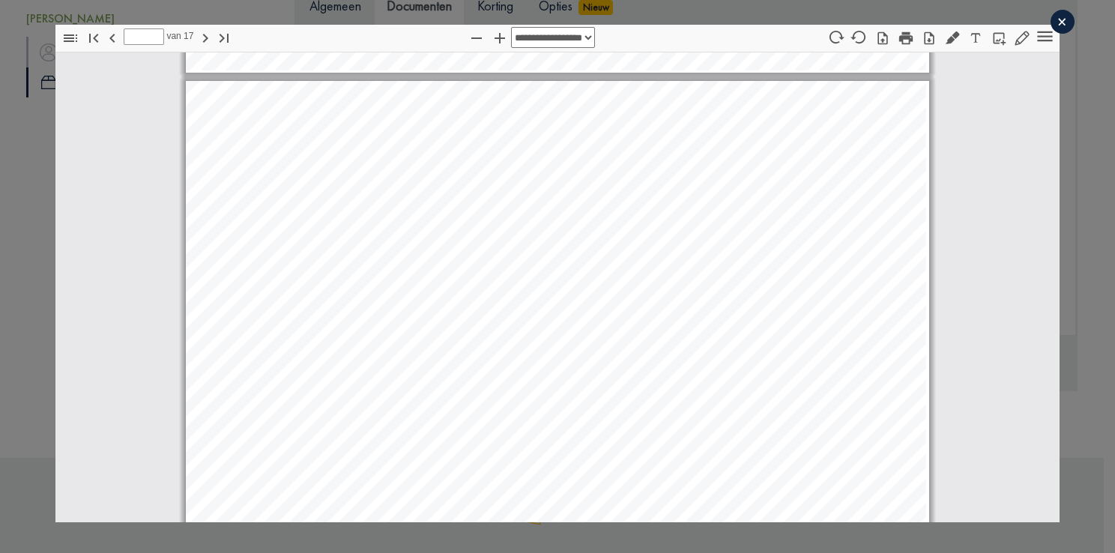
scroll to position [7596, 0]
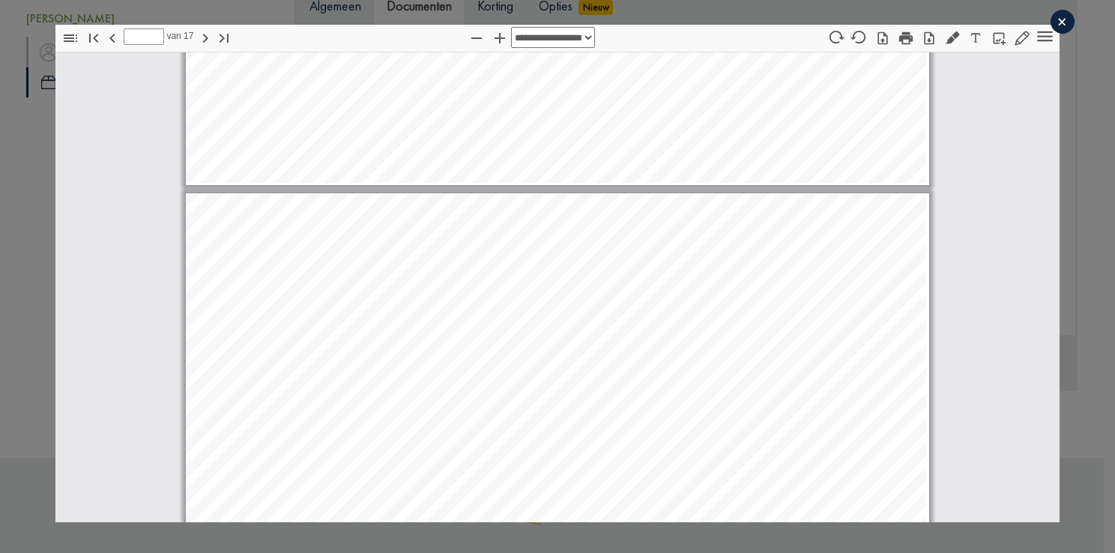
type input "*"
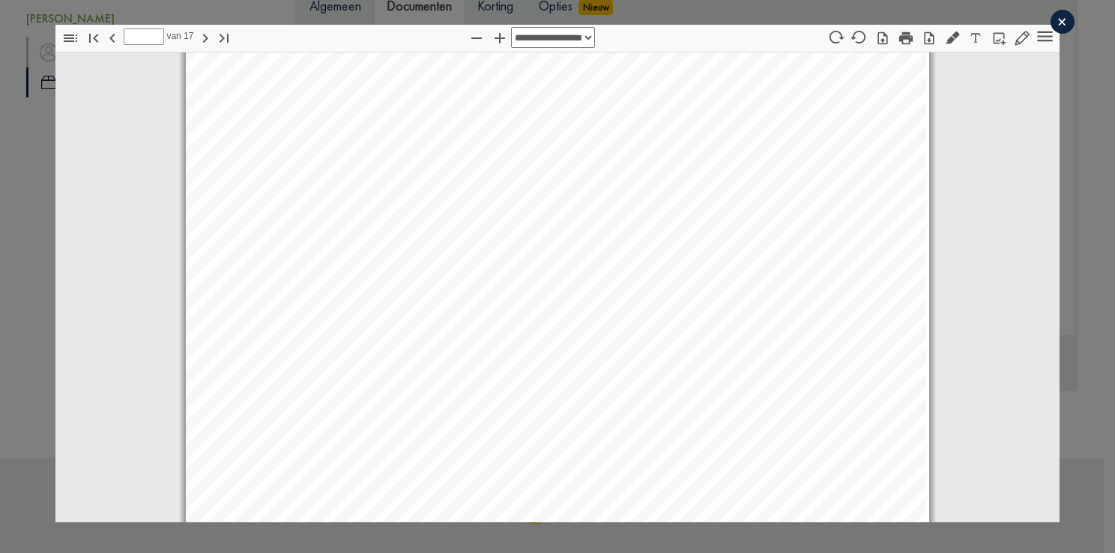
scroll to position [2598, 0]
